Goal: Transaction & Acquisition: Purchase product/service

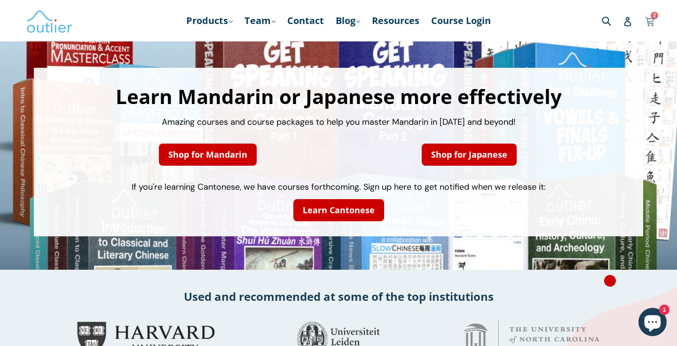
click at [646, 24] on icon at bounding box center [649, 21] width 9 height 14
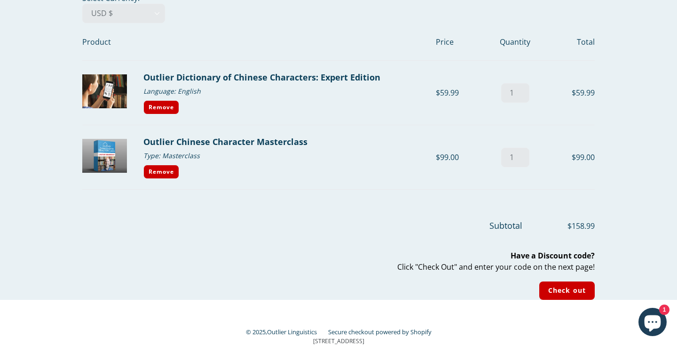
scroll to position [43, 0]
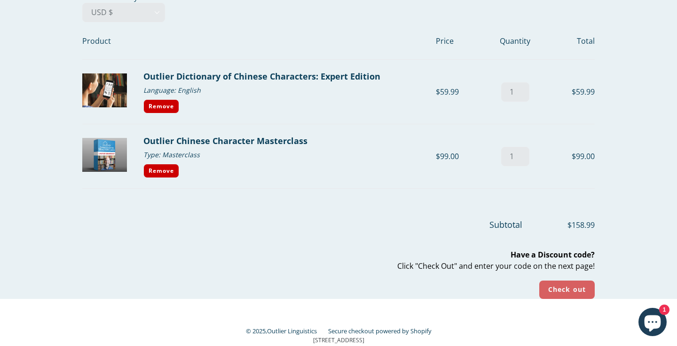
click at [558, 292] on input "Check out" at bounding box center [566, 289] width 55 height 18
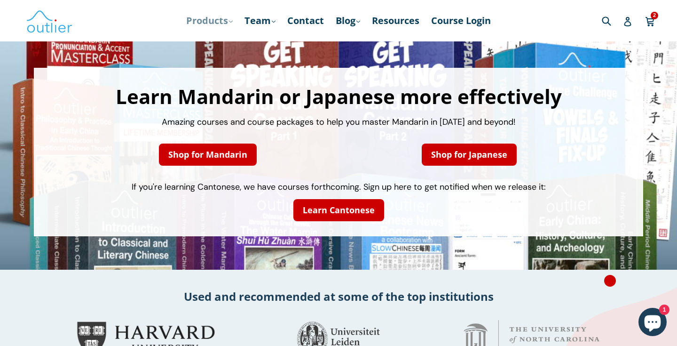
click at [216, 20] on link "Products .cls-1{fill:#231f20} expand" at bounding box center [210, 20] width 56 height 17
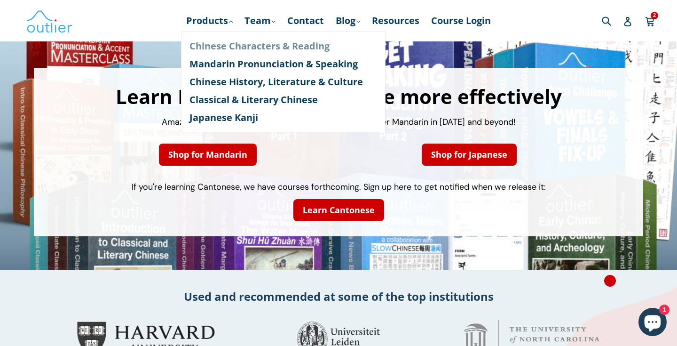
click at [227, 50] on link "Chinese Characters & Reading" at bounding box center [284, 46] width 188 height 18
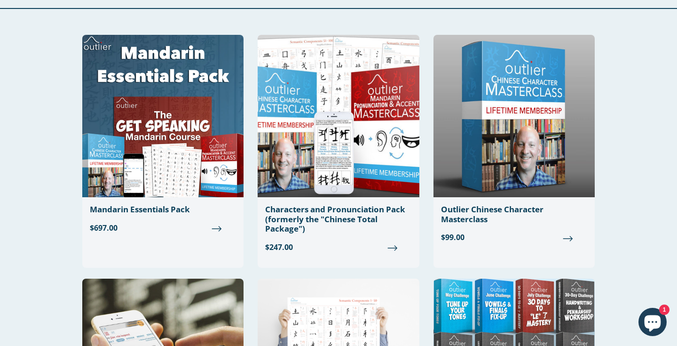
scroll to position [53, 0]
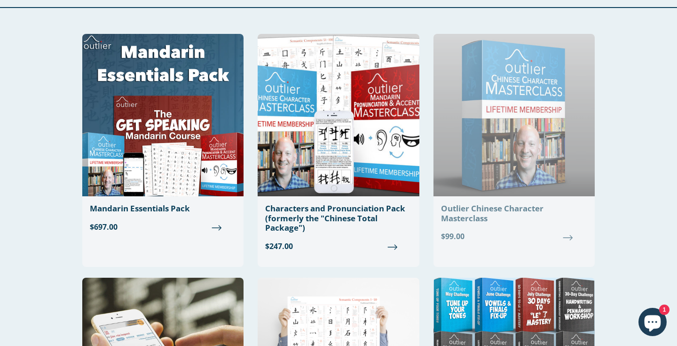
click at [527, 217] on div "Outlier Chinese Character Masterclass" at bounding box center [514, 213] width 146 height 19
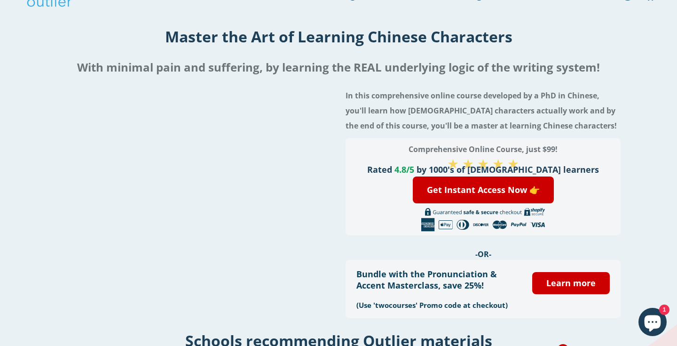
scroll to position [26, 0]
